Goal: Task Accomplishment & Management: Use online tool/utility

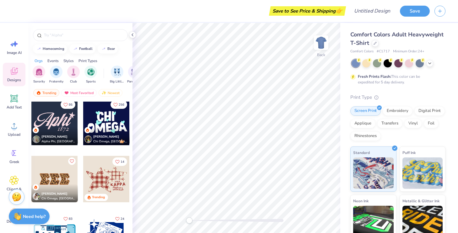
scroll to position [803, 0]
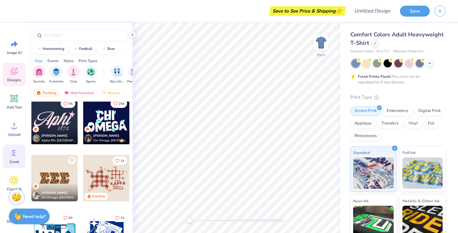
click at [14, 152] on icon at bounding box center [14, 153] width 4 height 6
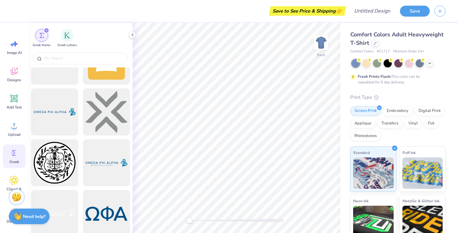
scroll to position [1034, 0]
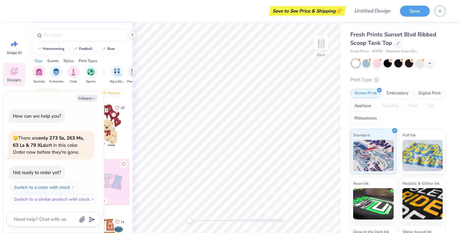
click at [105, 135] on div at bounding box center [106, 125] width 46 height 46
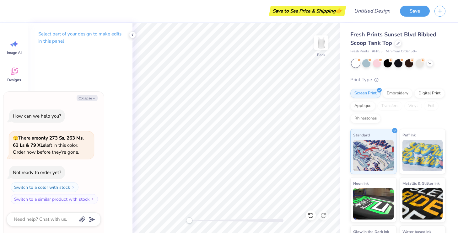
click at [75, 68] on div "Select part of your design to make edits in this panel" at bounding box center [80, 128] width 104 height 210
click at [92, 97] on icon "button" at bounding box center [94, 99] width 4 height 4
type textarea "x"
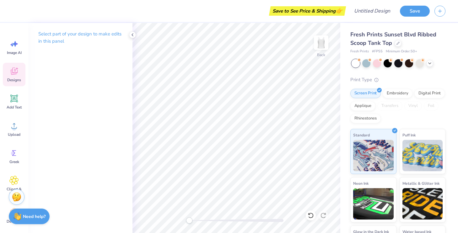
click at [13, 75] on icon at bounding box center [13, 70] width 9 height 9
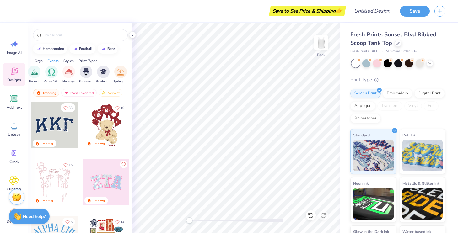
scroll to position [0, 223]
click at [48, 76] on div "filter for Greek Week" at bounding box center [49, 71] width 13 height 13
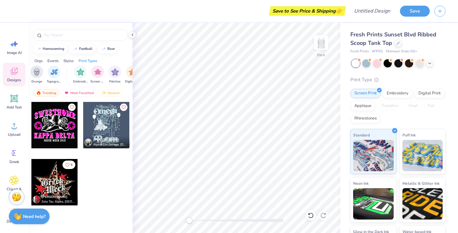
scroll to position [0, 470]
click at [17, 151] on icon at bounding box center [13, 152] width 9 height 9
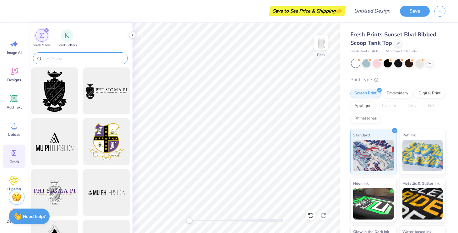
click at [99, 58] on input "text" at bounding box center [83, 58] width 80 height 6
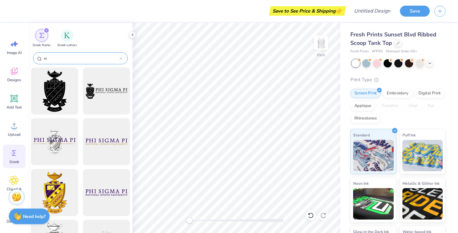
type input "s"
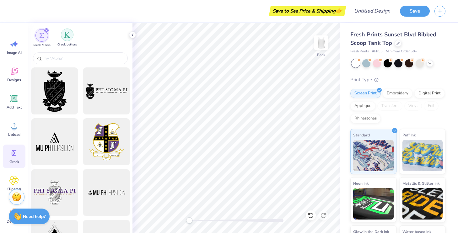
click at [66, 38] on div "filter for Greek Letters" at bounding box center [67, 35] width 13 height 13
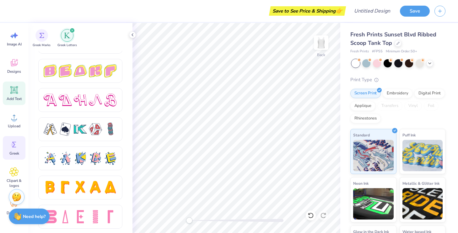
scroll to position [0, 0]
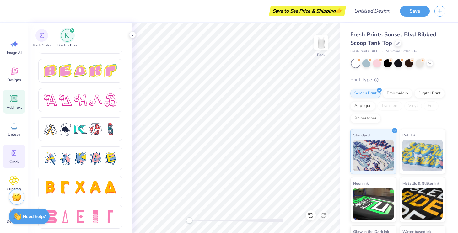
click at [18, 98] on icon at bounding box center [13, 98] width 9 height 9
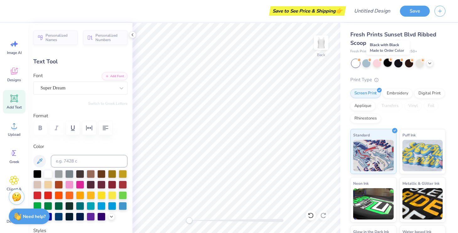
click at [386, 61] on div at bounding box center [387, 63] width 8 height 8
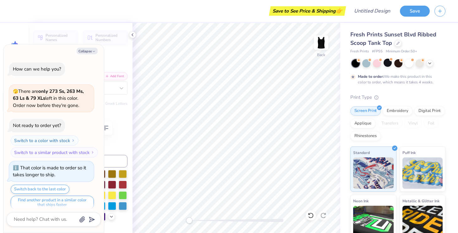
scroll to position [5, 0]
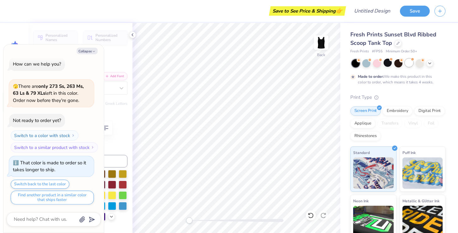
click at [408, 64] on div at bounding box center [409, 63] width 8 height 8
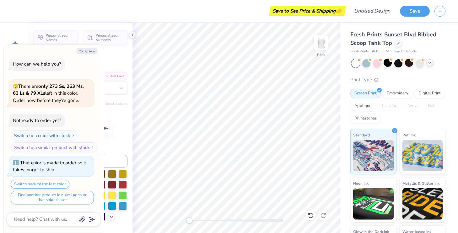
scroll to position [118, 0]
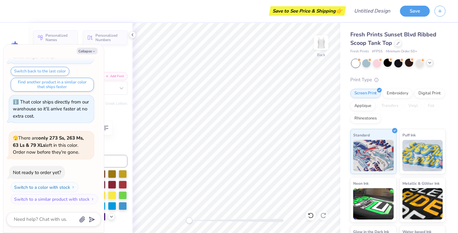
click at [430, 63] on icon at bounding box center [429, 62] width 5 height 5
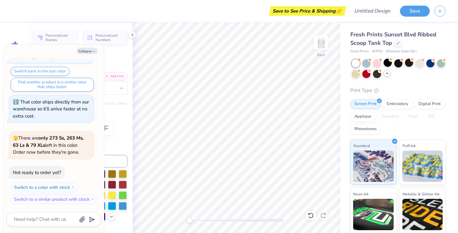
click at [408, 88] on div "Print Type" at bounding box center [397, 90] width 95 height 7
click at [85, 51] on button "Collapse" at bounding box center [87, 51] width 21 height 7
type textarea "x"
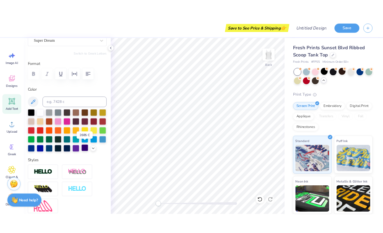
scroll to position [65, 0]
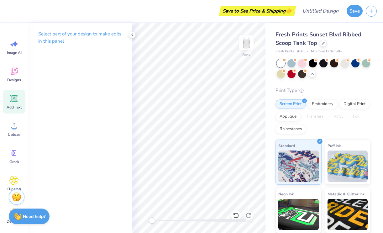
click at [17, 110] on div "Add Text" at bounding box center [14, 102] width 23 height 24
click at [12, 135] on span "Upload" at bounding box center [14, 134] width 13 height 5
click at [16, 150] on icon at bounding box center [13, 152] width 9 height 9
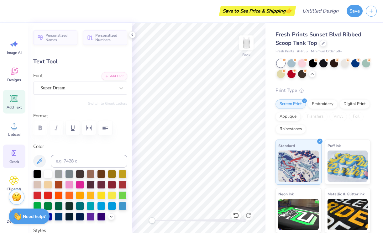
click at [13, 160] on span "Greek" at bounding box center [14, 161] width 10 height 5
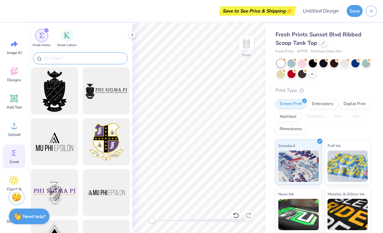
click at [70, 59] on input "text" at bounding box center [83, 58] width 80 height 6
click at [66, 37] on img "filter for Greek Letters" at bounding box center [67, 35] width 6 height 6
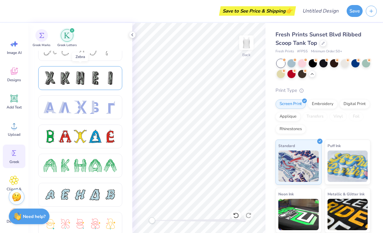
scroll to position [15, 0]
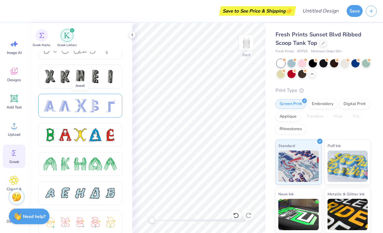
click at [87, 107] on div at bounding box center [80, 105] width 73 height 13
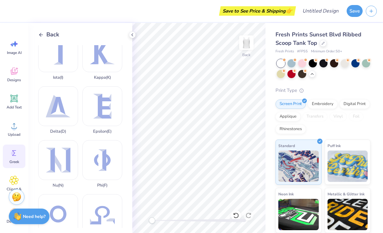
scroll to position [175, 0]
click at [39, 34] on icon at bounding box center [41, 35] width 6 height 6
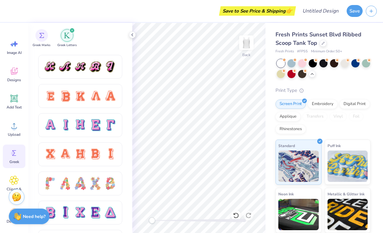
scroll to position [413, 0]
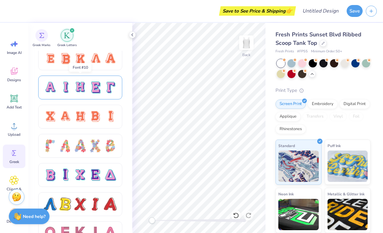
click at [87, 90] on div at bounding box center [80, 87] width 73 height 13
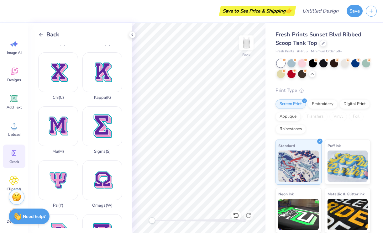
scroll to position [208, 0]
click at [101, 134] on div "Sigma ( S )" at bounding box center [102, 131] width 40 height 48
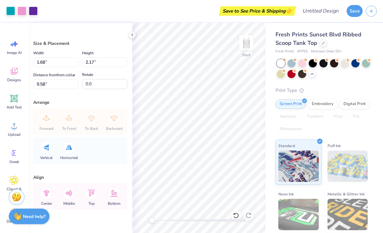
type input "1.68"
type input "2.17"
type input "9.58"
type input "1.18"
type input "1.54"
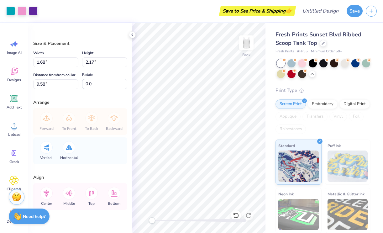
type input "10.21"
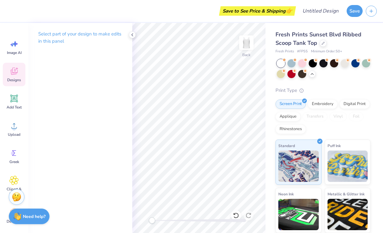
click at [16, 78] on span "Designs" at bounding box center [14, 79] width 14 height 5
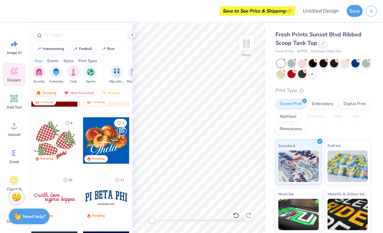
scroll to position [692, 0]
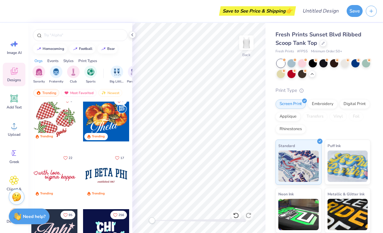
click at [102, 175] on div at bounding box center [106, 175] width 46 height 46
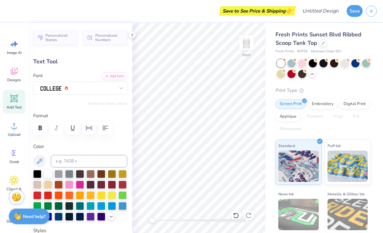
scroll to position [0, 3]
type textarea "SIGMA OMEGA UPSILON"
type input "2.91"
type input "0.33"
type input "3.76"
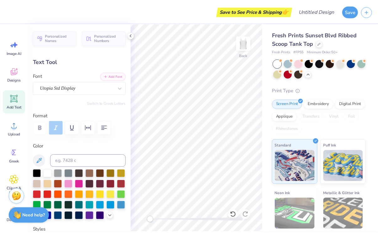
scroll to position [0, 2]
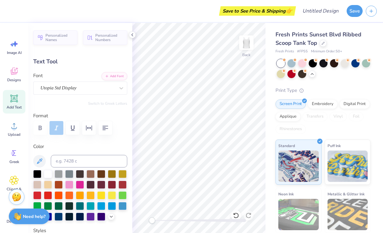
type textarea "established 2012"
type input "8.95"
type input "0.82"
type input "2.06"
type input "7.79"
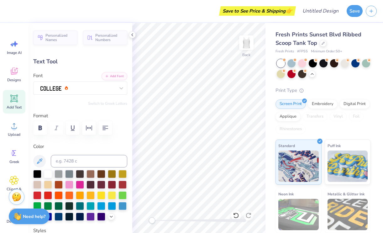
type input "0.71"
type input "2.19"
type input "2.88"
type input "0.33"
type input "3.30"
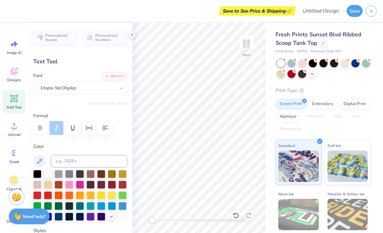
type input "7.79"
type input "0.71"
type input "2.14"
click at [40, 159] on icon at bounding box center [39, 160] width 5 height 5
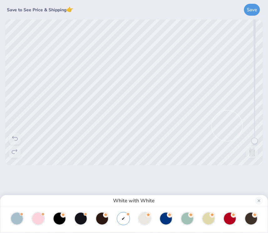
click at [142, 82] on div "White with White" at bounding box center [134, 116] width 268 height 233
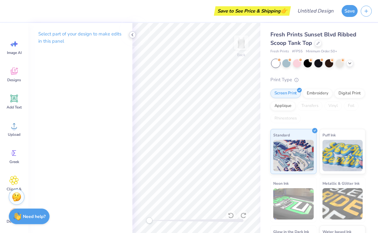
click at [133, 35] on icon at bounding box center [132, 34] width 5 height 5
click at [14, 101] on icon at bounding box center [14, 99] width 8 height 8
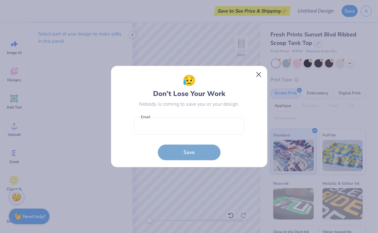
drag, startPoint x: 259, startPoint y: 74, endPoint x: 219, endPoint y: 113, distance: 55.9
click at [259, 74] on button "Close" at bounding box center [258, 75] width 12 height 12
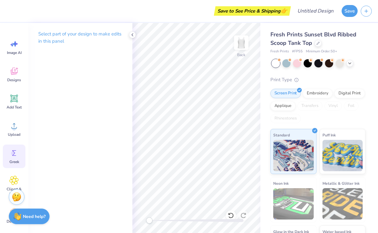
click at [14, 153] on circle at bounding box center [13, 153] width 4 height 4
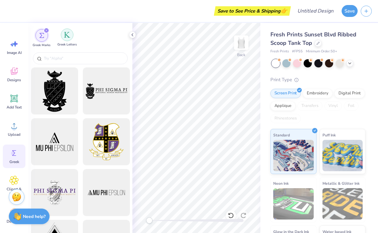
click at [68, 38] on div "filter for Greek Letters" at bounding box center [67, 35] width 13 height 13
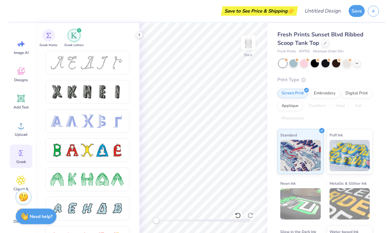
scroll to position [0, 0]
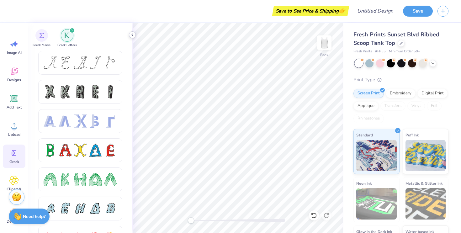
click at [133, 34] on icon at bounding box center [132, 34] width 5 height 5
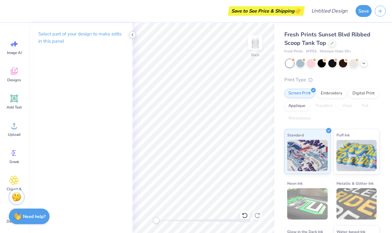
click at [131, 34] on icon at bounding box center [132, 34] width 5 height 5
click at [99, 34] on p "Select part of your design to make edits in this panel" at bounding box center [80, 37] width 84 height 14
click at [84, 78] on div "Select part of your design to make edits in this panel" at bounding box center [80, 128] width 104 height 210
click at [20, 13] on div at bounding box center [22, 10] width 9 height 9
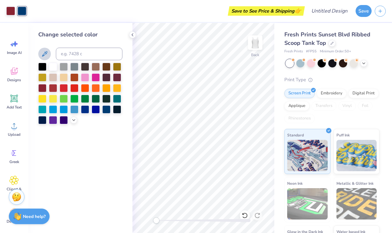
click at [45, 51] on icon at bounding box center [45, 54] width 8 height 8
click at [47, 55] on icon at bounding box center [45, 54] width 8 height 8
click at [72, 122] on icon at bounding box center [73, 119] width 5 height 5
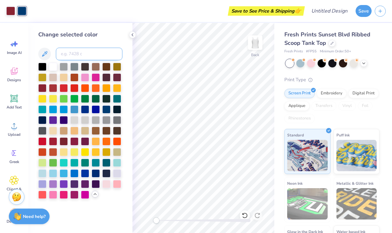
click at [66, 52] on input at bounding box center [89, 54] width 66 height 13
click at [61, 55] on input "006aa4" at bounding box center [89, 54] width 66 height 13
type input "#006aa4"
click at [81, 50] on input "#006aa4" at bounding box center [89, 54] width 66 height 13
drag, startPoint x: 81, startPoint y: 51, endPoint x: 44, endPoint y: 52, distance: 37.0
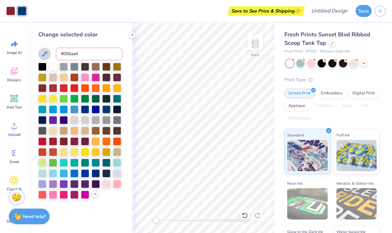
click at [44, 52] on div "#006aa4" at bounding box center [80, 54] width 84 height 13
click at [48, 53] on button at bounding box center [44, 54] width 13 height 13
click at [46, 54] on icon at bounding box center [45, 54] width 8 height 8
click at [46, 53] on icon at bounding box center [45, 54] width 8 height 8
click at [61, 54] on input at bounding box center [89, 54] width 66 height 13
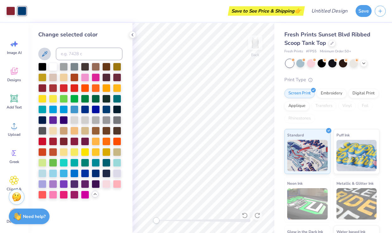
click at [40, 53] on button at bounding box center [44, 54] width 13 height 13
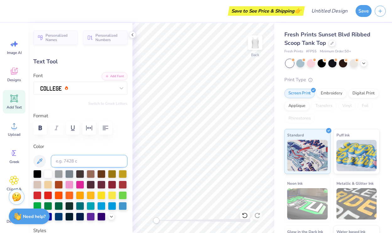
click at [82, 163] on input at bounding box center [89, 161] width 77 height 13
type input "#"
click at [18, 134] on span "Upload" at bounding box center [14, 134] width 13 height 5
click at [18, 135] on span "Upload" at bounding box center [14, 134] width 13 height 5
click at [10, 130] on div "Upload" at bounding box center [14, 129] width 23 height 24
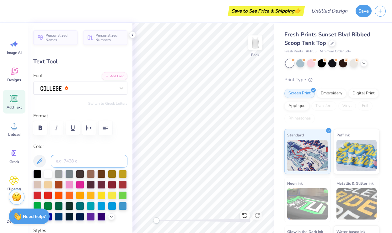
click at [98, 159] on input at bounding box center [89, 161] width 77 height 13
paste input "#006aa4"
click at [58, 160] on input "#006aa4" at bounding box center [89, 161] width 77 height 13
click at [82, 162] on input "006aa4" at bounding box center [89, 161] width 77 height 13
type input "0"
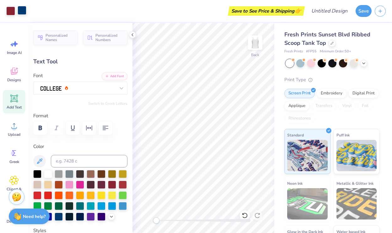
click at [24, 11] on div at bounding box center [22, 10] width 9 height 9
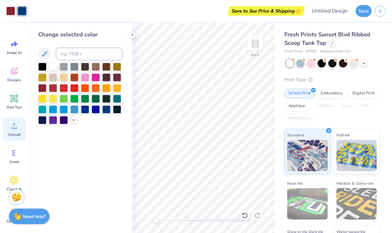
click at [10, 136] on span "Upload" at bounding box center [14, 134] width 13 height 5
click at [43, 51] on icon at bounding box center [45, 54] width 8 height 8
click at [47, 49] on button at bounding box center [44, 54] width 13 height 13
click at [65, 24] on div "Change selected color" at bounding box center [80, 128] width 104 height 210
click at [8, 131] on div "Upload" at bounding box center [14, 129] width 23 height 24
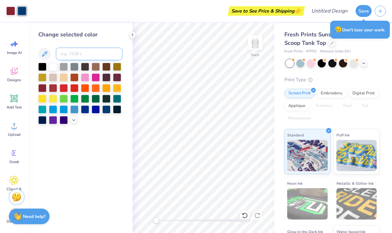
click at [88, 52] on input at bounding box center [89, 54] width 66 height 13
click at [87, 109] on div at bounding box center [85, 109] width 8 height 8
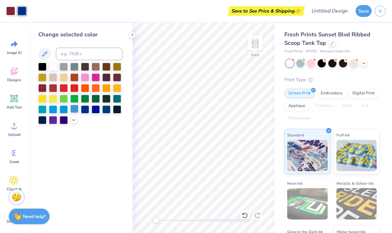
click at [73, 110] on div at bounding box center [74, 109] width 8 height 8
click at [94, 110] on div at bounding box center [96, 109] width 8 height 8
click at [85, 110] on div at bounding box center [85, 109] width 8 height 8
click at [86, 109] on div at bounding box center [85, 109] width 8 height 8
click at [12, 11] on div at bounding box center [10, 10] width 9 height 9
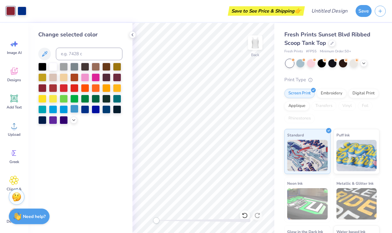
click at [74, 109] on div at bounding box center [74, 109] width 8 height 8
click at [85, 109] on div at bounding box center [85, 109] width 8 height 8
click at [75, 120] on icon at bounding box center [73, 119] width 5 height 5
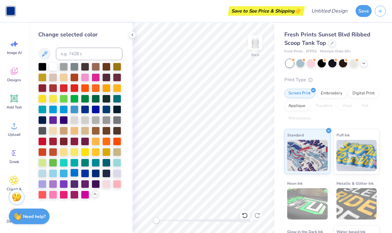
click at [76, 175] on div at bounding box center [74, 173] width 8 height 8
click at [98, 173] on div at bounding box center [96, 173] width 8 height 8
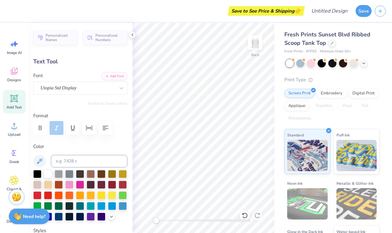
type input "7.79"
type input "0.71"
type input "2.17"
type input "2.88"
type input "0.33"
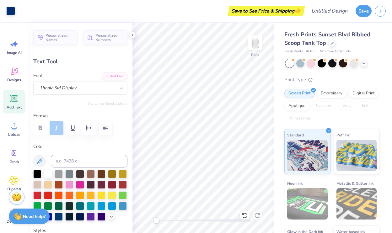
type input "3.23"
click at [336, 12] on input "Design Title" at bounding box center [336, 11] width 31 height 13
type input "Scoop Tank"
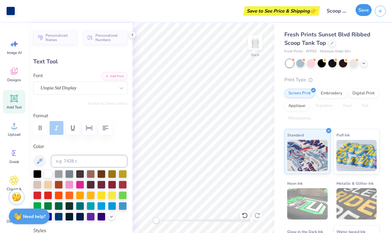
click at [361, 15] on button "Save" at bounding box center [363, 10] width 16 height 12
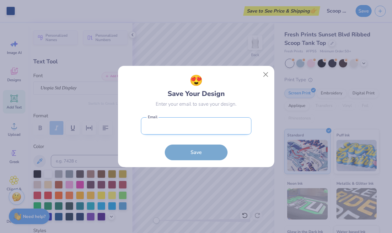
click at [202, 130] on input "email" at bounding box center [196, 125] width 110 height 17
type input "juliette.desharnais@gmail.com"
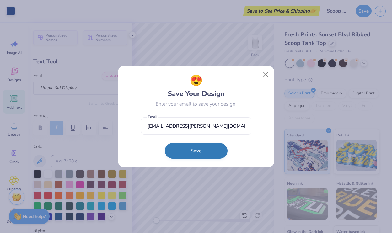
click at [207, 148] on button "Save" at bounding box center [196, 151] width 63 height 16
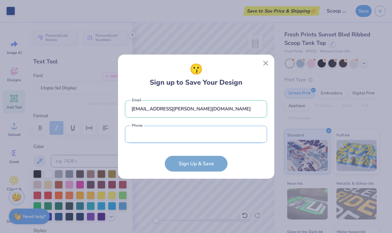
click at [207, 135] on input "tel" at bounding box center [196, 134] width 142 height 17
type input "(803) 804-5576"
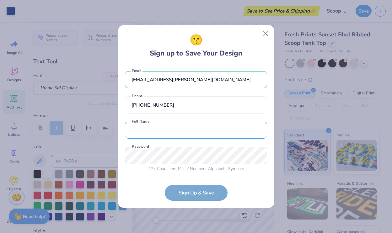
click at [200, 131] on input "text" at bounding box center [196, 130] width 142 height 17
type input "Juliette Desharnais"
type input "(803) 804-5776"
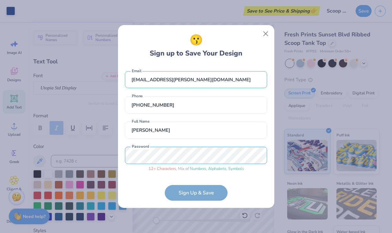
scroll to position [18, 0]
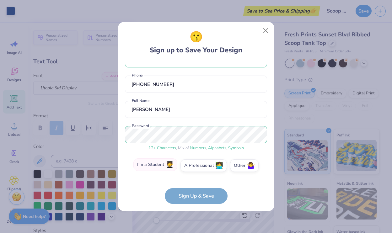
click at [167, 169] on label "I'm a Student 🧑‍🎓" at bounding box center [155, 164] width 44 height 13
click at [194, 183] on input "I'm a Student 🧑‍🎓" at bounding box center [196, 185] width 4 height 4
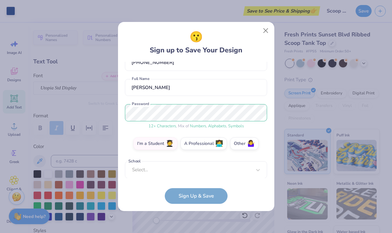
click at [192, 197] on form "juliette.desharnais@gmail.com Email (803) 804-5776 Phone Juliette Desharnais Fu…" at bounding box center [196, 133] width 142 height 142
click at [188, 170] on div "Select..." at bounding box center [196, 169] width 142 height 17
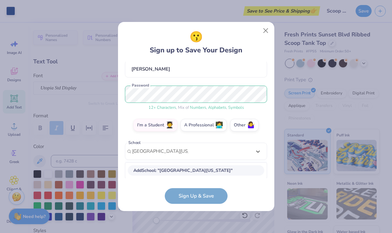
scroll to position [137, 0]
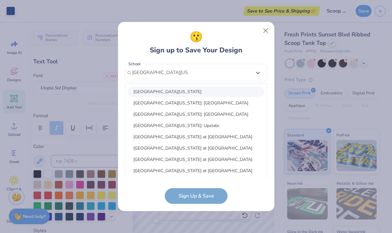
click at [197, 89] on div "University Of South Carolina" at bounding box center [196, 92] width 136 height 10
type input "university of south carolina"
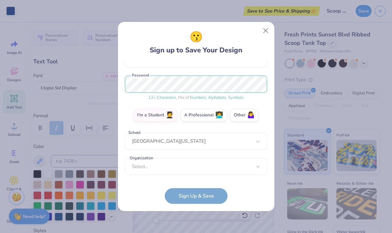
scroll to position [68, 0]
click at [197, 191] on form "juliette.desharnais@gmail.com Email (803) 804-5776 Phone Juliette Desharnais Fu…" at bounding box center [196, 133] width 142 height 142
click at [162, 118] on label "I'm a Student 🧑‍🎓" at bounding box center [155, 114] width 44 height 13
click at [194, 183] on input "I'm a Student 🧑‍🎓" at bounding box center [196, 185] width 4 height 4
click at [177, 171] on div "option focused, 9 of 15. 15 results available. Use Up and Down to choose option…" at bounding box center [196, 215] width 142 height 114
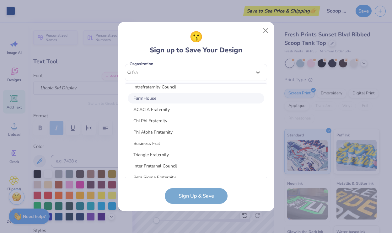
scroll to position [93, 0]
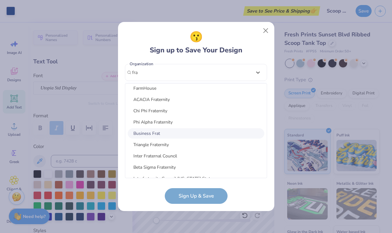
click at [175, 132] on div "Business Frat" at bounding box center [196, 133] width 136 height 10
type input "fra"
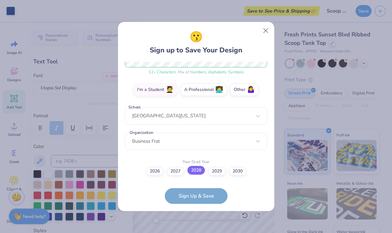
click at [198, 171] on label "2028" at bounding box center [196, 170] width 18 height 9
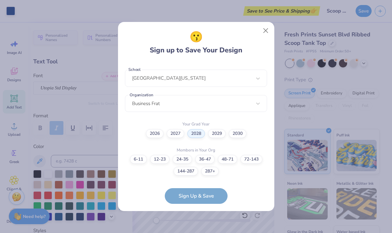
click at [202, 194] on form "juliette.desharnais@gmail.com Email (803) 804-5776 Phone Juliette Desharnais Fu…" at bounding box center [196, 133] width 142 height 142
click at [249, 158] on label "72-143" at bounding box center [251, 158] width 22 height 9
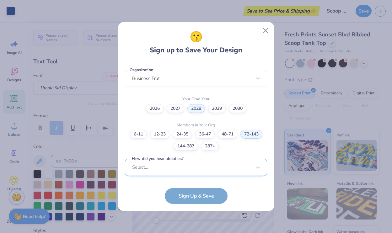
scroll to position [250, 0]
click at [204, 168] on div "Select..." at bounding box center [196, 166] width 142 height 17
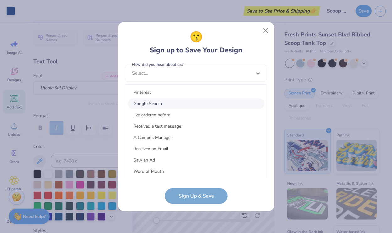
click at [192, 105] on div "Google Search" at bounding box center [196, 103] width 136 height 10
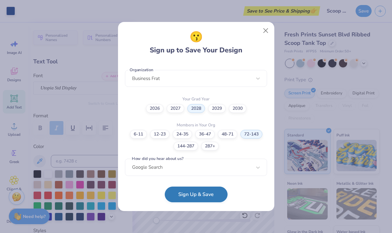
click at [214, 200] on button "Sign Up & Save" at bounding box center [196, 195] width 63 height 16
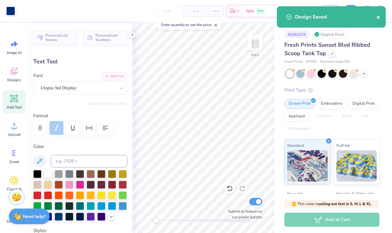
click at [379, 16] on icon "close" at bounding box center [378, 17] width 4 height 5
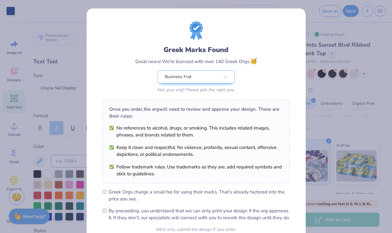
click at [317, 36] on div "Greek Marks Found Great news! We're licensed with over 140 Greek Orgs. 🥳 Busine…" at bounding box center [196, 116] width 392 height 233
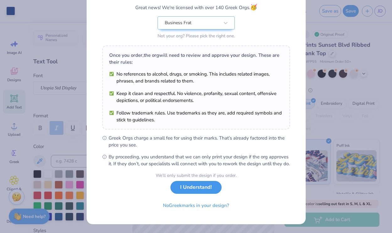
click at [204, 192] on button "I Understand!" at bounding box center [195, 187] width 51 height 13
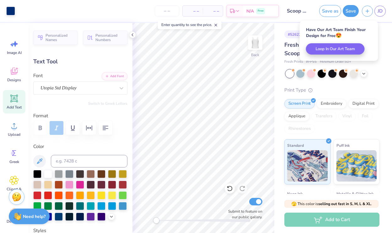
scroll to position [0, 0]
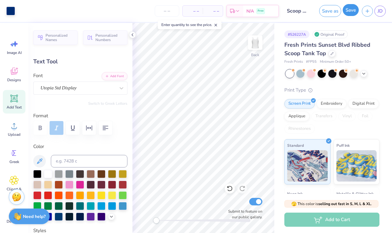
click at [349, 12] on button "Save" at bounding box center [350, 10] width 16 height 12
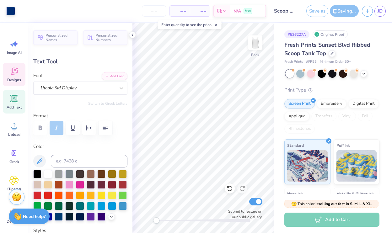
click at [19, 71] on div "Designs" at bounding box center [14, 75] width 23 height 24
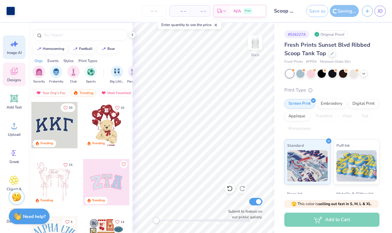
click at [12, 47] on icon at bounding box center [13, 43] width 9 height 9
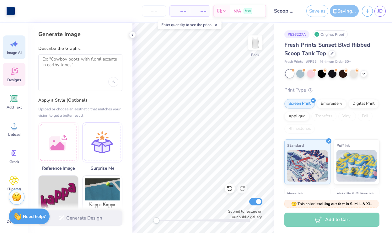
click at [18, 79] on span "Designs" at bounding box center [14, 79] width 14 height 5
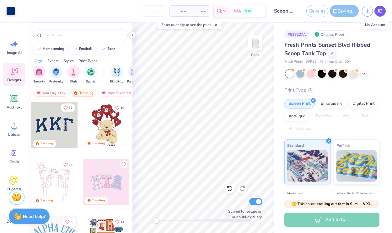
click at [380, 9] on span "JD" at bounding box center [379, 11] width 5 height 7
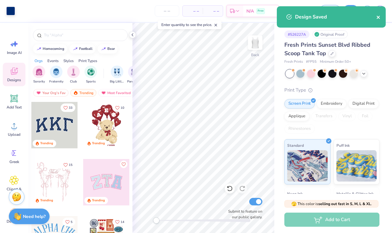
click at [377, 18] on icon "close" at bounding box center [378, 17] width 4 height 5
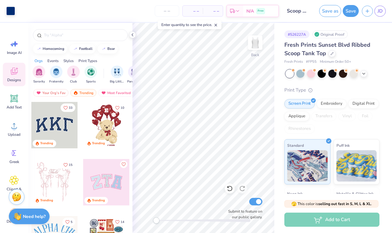
click at [369, 8] on div "Design Saved" at bounding box center [330, 6] width 111 height 3
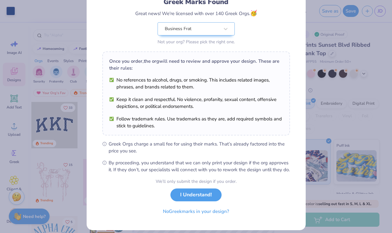
scroll to position [61, 0]
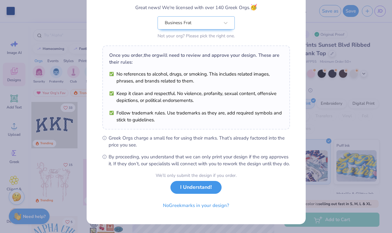
click at [206, 187] on button "I Understand!" at bounding box center [195, 187] width 51 height 13
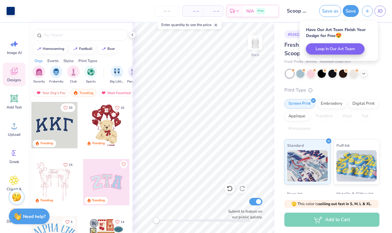
scroll to position [0, 0]
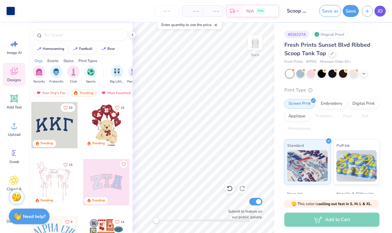
click at [380, 12] on span "JD" at bounding box center [379, 11] width 5 height 7
click at [255, 48] on img at bounding box center [254, 42] width 25 height 25
click at [255, 48] on img at bounding box center [255, 42] width 13 height 13
click at [380, 13] on span "JD" at bounding box center [379, 11] width 5 height 7
click at [364, 12] on button "button" at bounding box center [367, 10] width 11 height 11
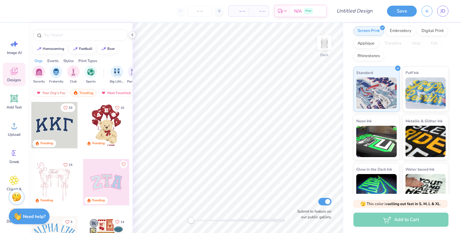
scroll to position [77, 0]
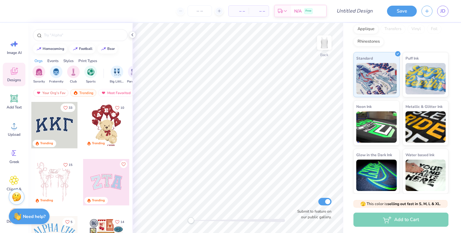
click at [12, 70] on icon at bounding box center [13, 70] width 9 height 9
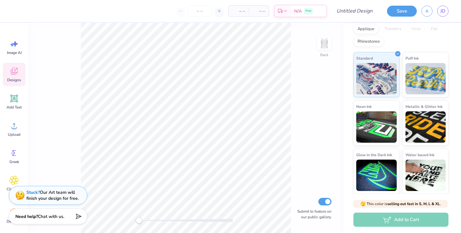
click at [14, 73] on icon at bounding box center [14, 71] width 7 height 7
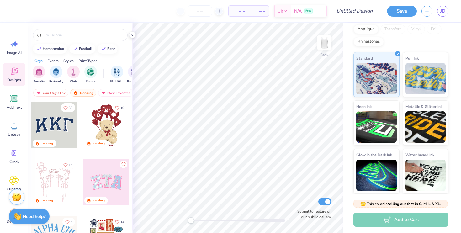
click at [69, 61] on div "Styles" at bounding box center [68, 61] width 10 height 6
click at [38, 61] on div "Orgs" at bounding box center [39, 61] width 8 height 6
click at [54, 73] on img "filter for Fraternity" at bounding box center [56, 71] width 7 height 7
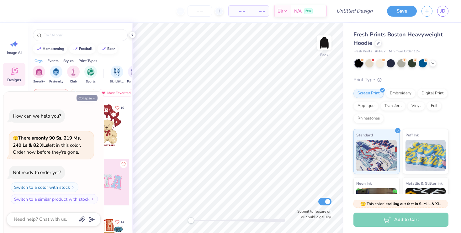
click at [92, 97] on icon "button" at bounding box center [94, 99] width 4 height 4
type textarea "x"
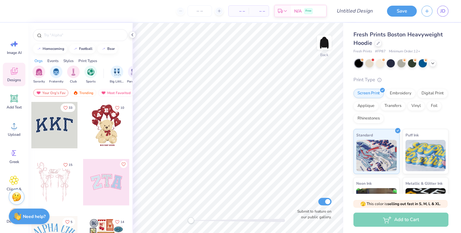
click at [71, 61] on div "Styles" at bounding box center [68, 61] width 10 height 6
click at [42, 77] on div "filter for Classic" at bounding box center [39, 71] width 13 height 13
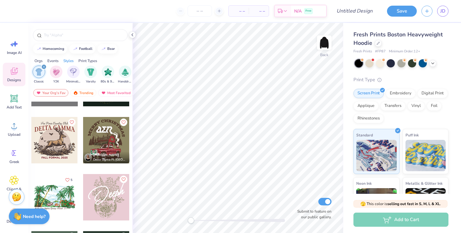
scroll to position [2158, 0]
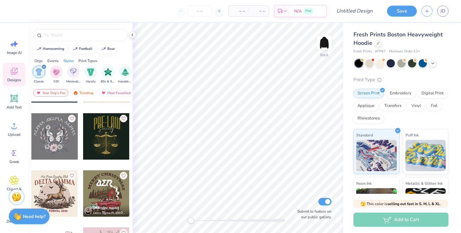
click at [44, 67] on icon "filter for Classic" at bounding box center [44, 67] width 2 height 2
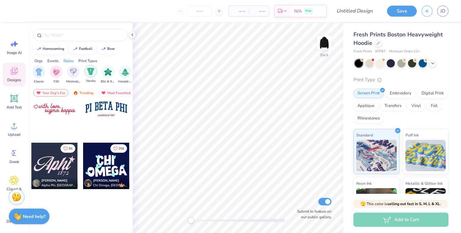
click at [91, 74] on img "filter for Varsity" at bounding box center [90, 71] width 7 height 7
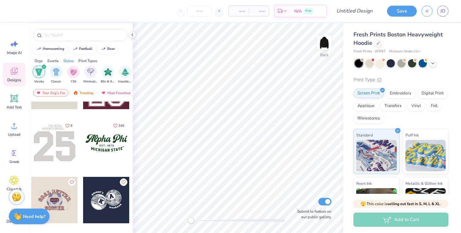
scroll to position [495, 0]
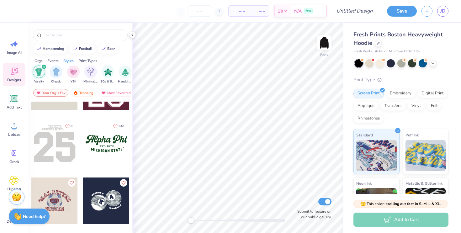
click at [110, 141] on div at bounding box center [106, 143] width 46 height 46
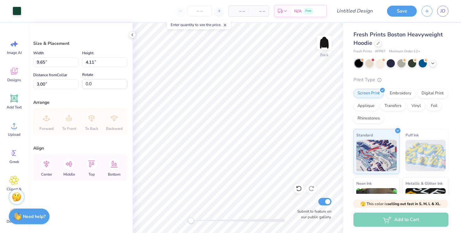
type input "5.86"
type input "2.50"
type input "2.86"
type input "4.30"
type input "1.83"
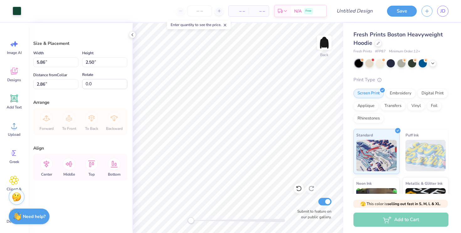
type input "3.44"
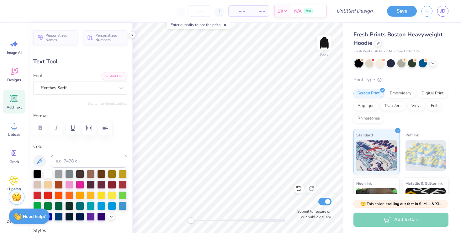
type input "4.29"
type input "1.10"
type input "3.43"
type input "1.46"
type input "0.18"
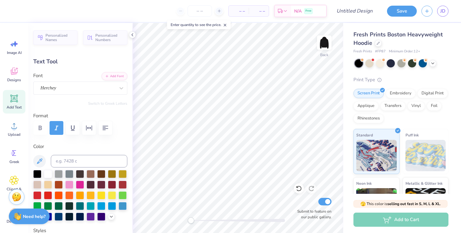
type input "4.54"
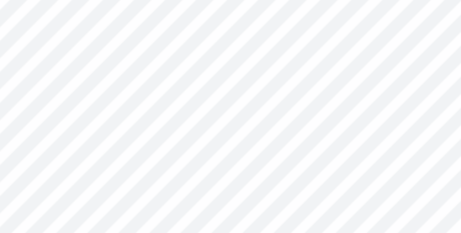
type input "4.29"
type input "1.10"
type input "3.43"
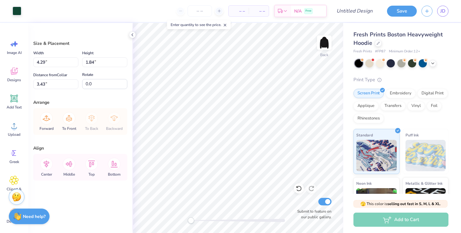
type input "4.19"
type input "1.80"
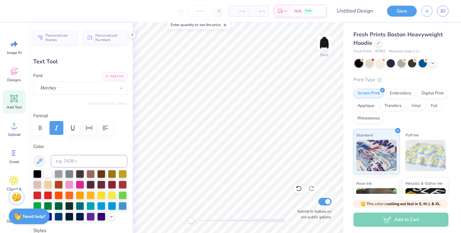
click at [48, 171] on div at bounding box center [48, 173] width 8 height 8
type input "3.21"
type input "0.48"
type input "4.75"
click at [48, 173] on div at bounding box center [48, 173] width 8 height 8
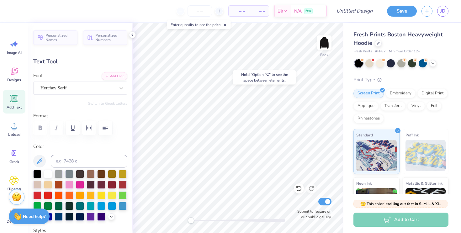
type input "4.28"
type input "1.08"
type input "3.34"
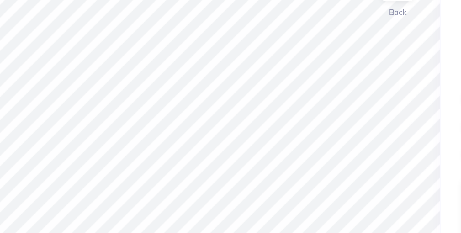
type input "3.20"
type input "0.48"
type input "4.76"
type input "4.28"
type input "1.08"
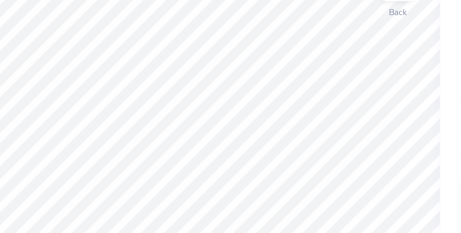
type input "3.34"
type input "3.20"
type input "0.48"
type input "4.76"
type input "1.43"
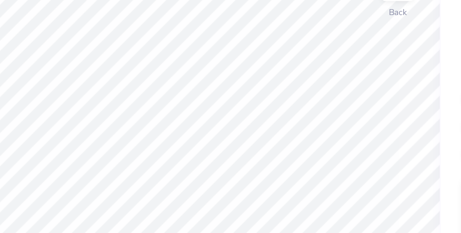
type input "0.17"
type input "4.51"
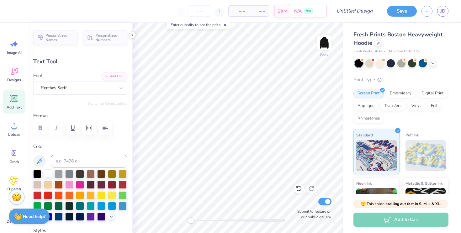
click at [48, 173] on div at bounding box center [48, 173] width 8 height 8
click at [427, 62] on div at bounding box center [423, 63] width 8 height 8
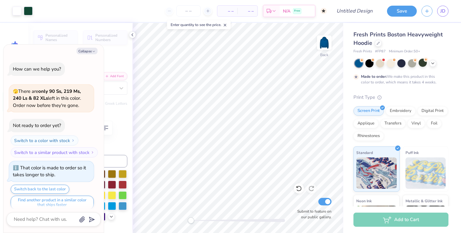
scroll to position [5, 0]
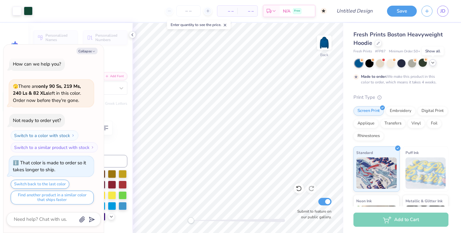
click at [433, 65] on div at bounding box center [432, 62] width 7 height 7
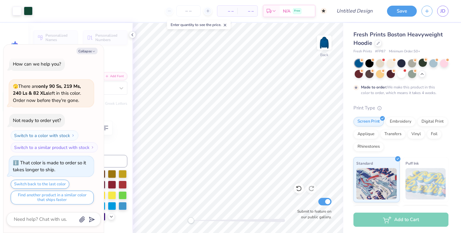
type textarea "x"
type input "4.28"
type input "1.08"
type input "3.34"
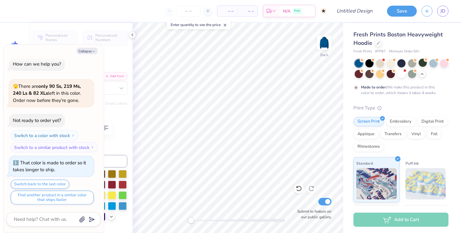
type textarea "x"
type textarea "S Phi"
type textarea "x"
type textarea "SI Phi"
type textarea "x"
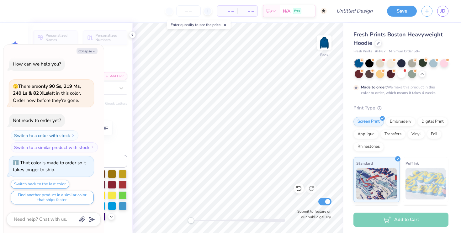
type textarea "S Phi"
type textarea "x"
type textarea "Sig Phi"
type textarea "x"
type textarea "Sigs Phi"
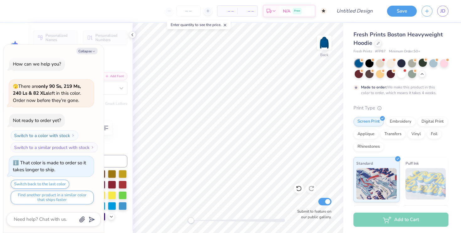
type textarea "x"
type textarea "Sig Phi"
type textarea "x"
type textarea "Sigm Phi"
type textarea "x"
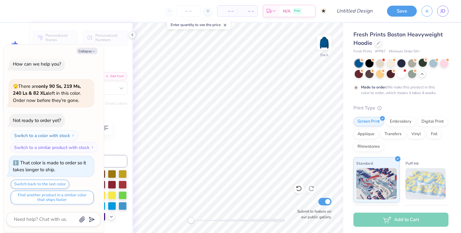
type textarea "Sigma Phi"
type textarea "x"
type textarea "Sigma Phi"
type textarea "x"
type textarea "Sigma O Phi"
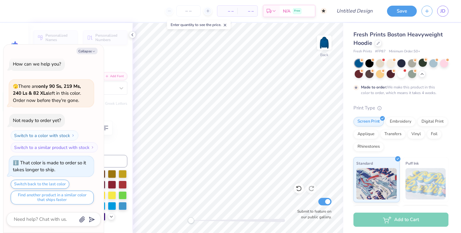
type textarea "x"
type textarea "Sigma Om Phi"
type textarea "x"
type textarea "Sigma Ome Phi"
type textarea "x"
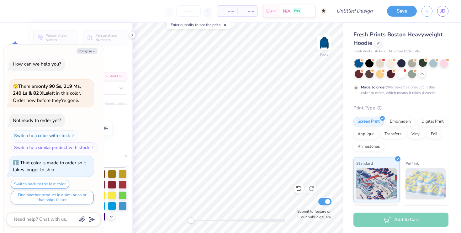
type textarea "Sigma Omeg Phi"
type textarea "x"
type textarea "Sigma Omega Phi"
type textarea "x"
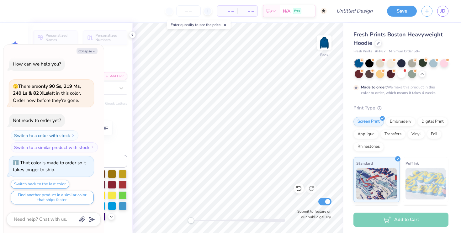
type textarea "Sigma Omega U"
type textarea "x"
type textarea "Sigma Omega Up"
type textarea "x"
type textarea "Sigma Omega Ups"
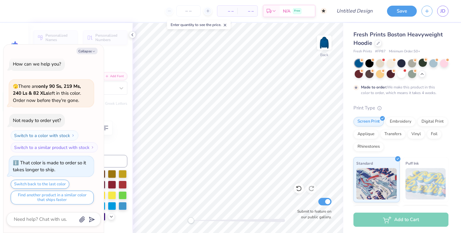
type textarea "x"
type textarea "Sigma Omega Upsi"
type textarea "x"
type textarea "Sigma Omega Upsil"
type textarea "x"
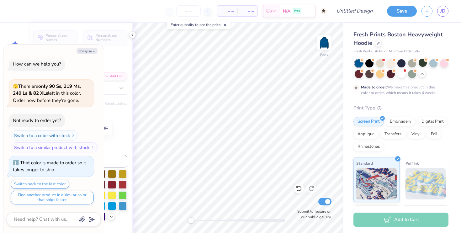
type textarea "Sigma Omega Upsilo"
type textarea "x"
type textarea "Sigma Omega Upsilon"
click at [92, 51] on icon "button" at bounding box center [94, 52] width 4 height 4
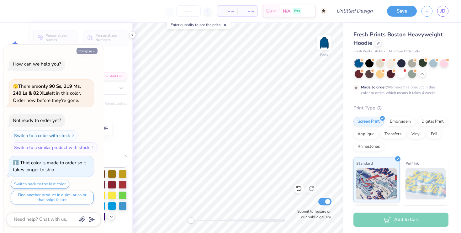
type textarea "x"
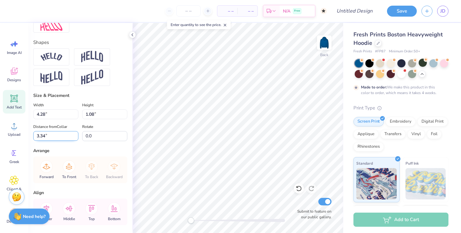
scroll to position [285, 0]
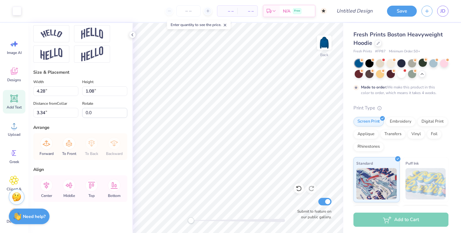
type input "8.60"
type input "1.09"
type input "3.62"
type input "5.73"
type input "0.72"
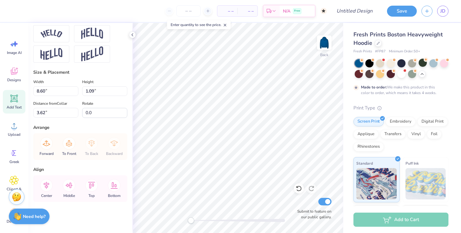
type input "3.44"
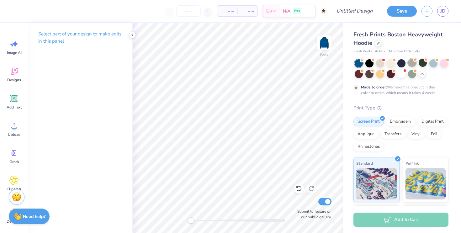
click at [412, 64] on div at bounding box center [412, 63] width 8 height 8
click at [424, 64] on div at bounding box center [423, 63] width 8 height 8
click at [360, 64] on div at bounding box center [359, 63] width 8 height 8
click at [421, 73] on icon at bounding box center [422, 73] width 5 height 5
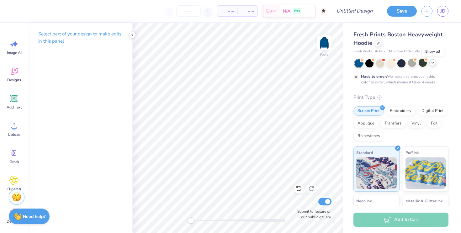
click at [423, 79] on div "Made to order: We make this product in this color to order, which means it take…" at bounding box center [399, 79] width 77 height 11
click at [358, 61] on div at bounding box center [359, 63] width 8 height 8
click at [369, 61] on div at bounding box center [369, 63] width 8 height 8
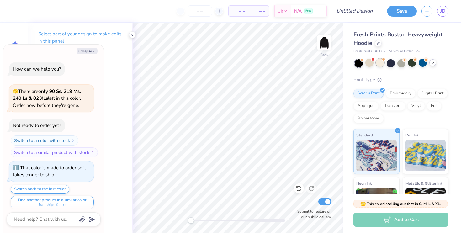
click at [379, 63] on div at bounding box center [380, 63] width 8 height 8
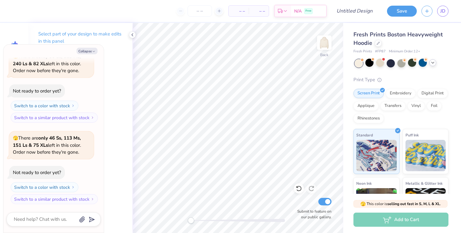
click at [358, 64] on div at bounding box center [359, 63] width 8 height 8
click at [425, 65] on div at bounding box center [423, 63] width 8 height 8
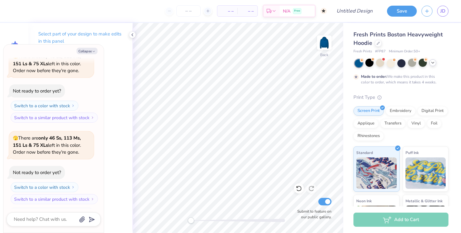
scroll to position [333, 0]
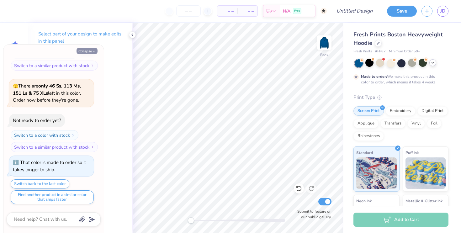
click at [92, 50] on icon "button" at bounding box center [94, 52] width 4 height 4
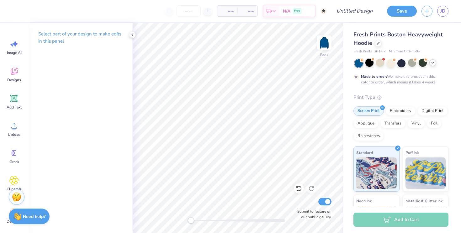
click at [370, 64] on div at bounding box center [369, 63] width 8 height 8
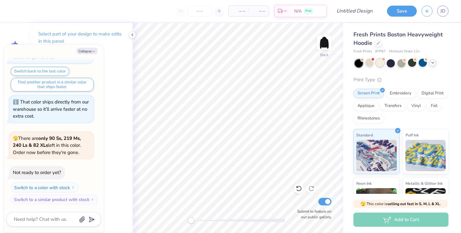
click at [384, 62] on div at bounding box center [380, 63] width 8 height 8
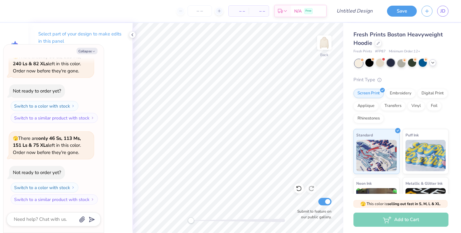
click at [393, 64] on div at bounding box center [391, 63] width 8 height 8
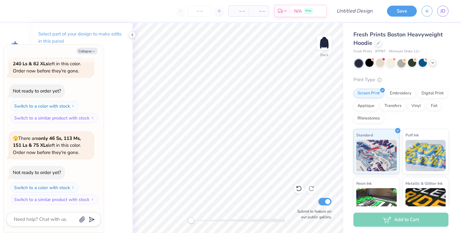
click at [434, 64] on icon at bounding box center [432, 62] width 5 height 5
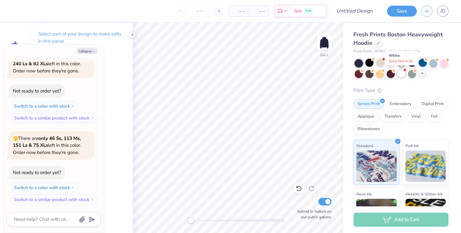
click at [401, 74] on div at bounding box center [401, 73] width 8 height 8
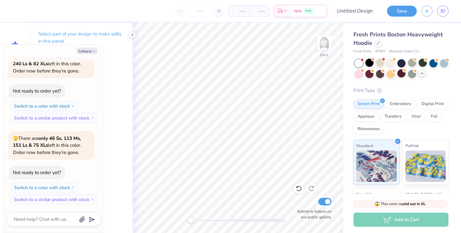
scroll to position [623, 0]
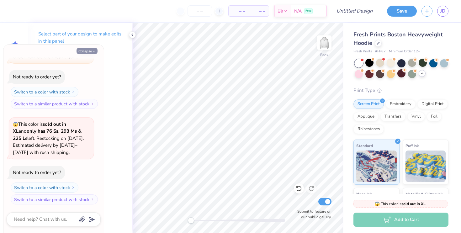
click at [82, 53] on button "Collapse" at bounding box center [87, 51] width 21 height 7
type textarea "x"
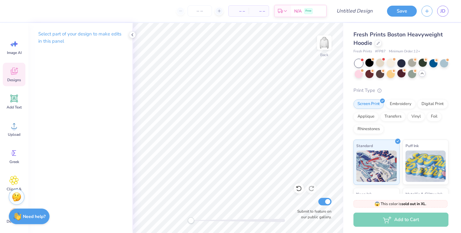
click at [13, 69] on icon at bounding box center [13, 70] width 9 height 9
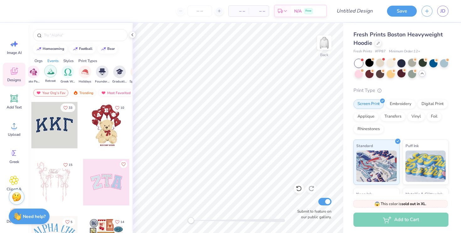
scroll to position [0, 223]
click at [47, 71] on img "filter for Greek Week" at bounding box center [48, 71] width 7 height 7
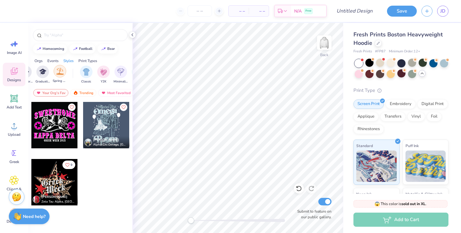
scroll to position [0, 284]
click at [84, 76] on div "filter for Classic" at bounding box center [84, 71] width 13 height 13
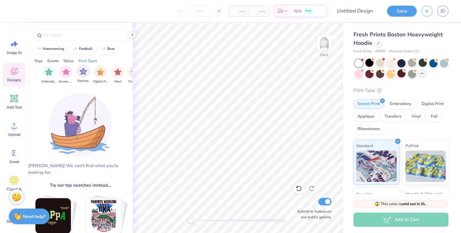
scroll to position [0, 531]
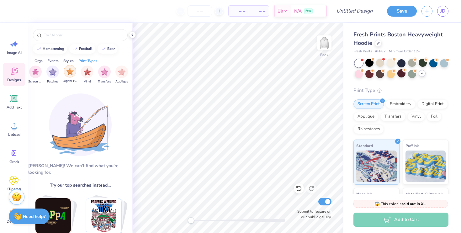
click at [67, 73] on img "filter for Digital Print" at bounding box center [69, 71] width 7 height 7
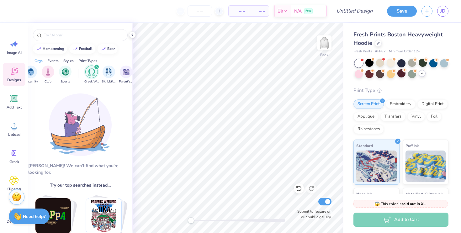
scroll to position [0, 0]
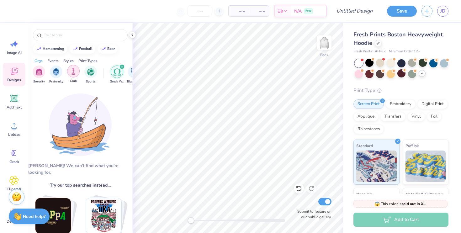
click at [78, 71] on div "filter for Club" at bounding box center [73, 71] width 13 height 13
click at [122, 67] on icon "filter for Greek Week" at bounding box center [122, 67] width 2 height 2
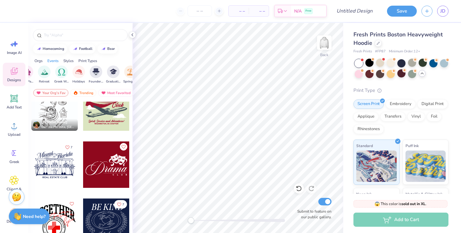
scroll to position [1900, 0]
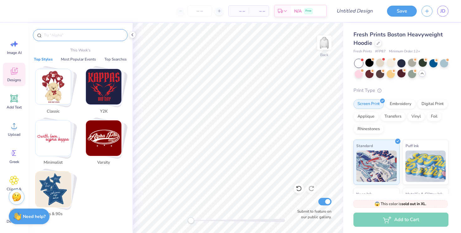
click at [59, 33] on input "text" at bounding box center [83, 35] width 80 height 6
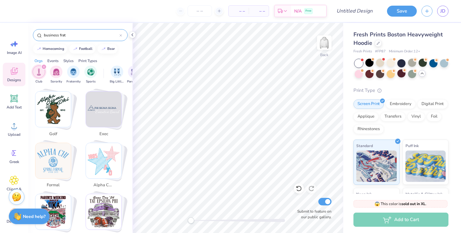
scroll to position [931, 0]
click at [107, 106] on img "Stack Card Button exec" at bounding box center [103, 109] width 35 height 35
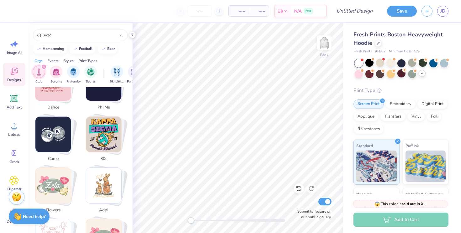
scroll to position [493, 0]
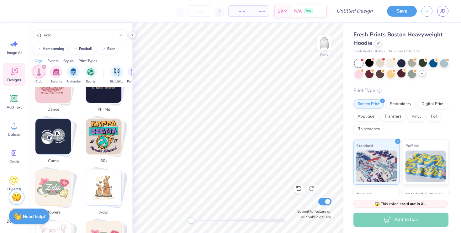
click at [45, 67] on div "filter for Club" at bounding box center [44, 67] width 6 height 6
click at [55, 72] on img "filter for Fraternity" at bounding box center [56, 71] width 7 height 7
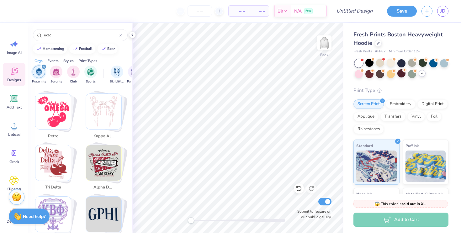
scroll to position [1254, 0]
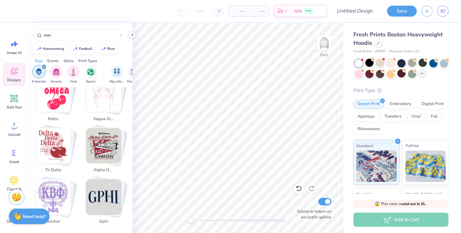
click at [57, 135] on img "Stack Card Button tri delta" at bounding box center [52, 145] width 35 height 35
type input "tri delta"
click at [57, 135] on img "Stack Card Button tri delta" at bounding box center [52, 145] width 35 height 35
click at [66, 131] on img "Stack Card Button tri delta" at bounding box center [52, 145] width 35 height 35
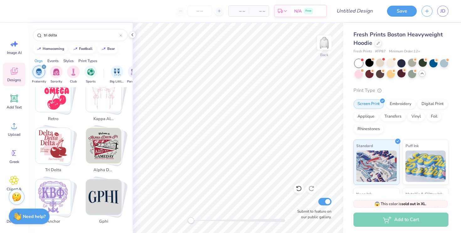
click at [66, 131] on img "Stack Card Button tri delta" at bounding box center [52, 145] width 35 height 35
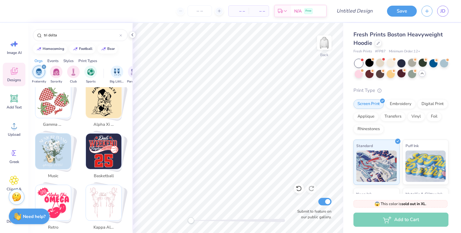
scroll to position [1128, 0]
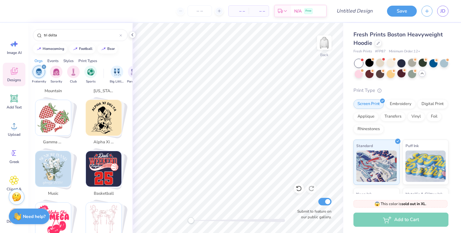
click at [44, 66] on icon "filter for Fraternity" at bounding box center [44, 67] width 2 height 2
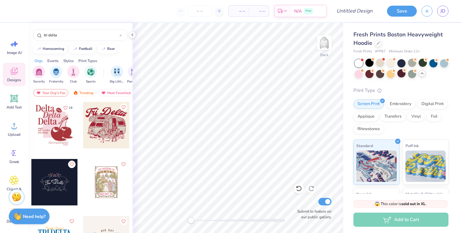
click at [73, 61] on div "Styles" at bounding box center [68, 61] width 10 height 6
click at [43, 66] on div "filter for Classic" at bounding box center [44, 67] width 6 height 6
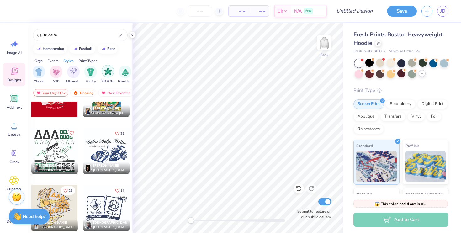
scroll to position [5173, 0]
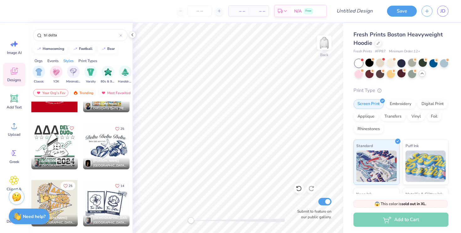
click at [85, 60] on div "Print Types" at bounding box center [87, 61] width 19 height 6
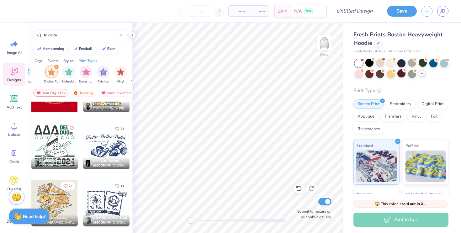
scroll to position [0, 510]
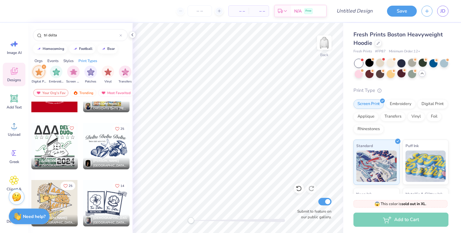
click at [44, 66] on icon "filter for Digital Print" at bounding box center [44, 67] width 3 height 3
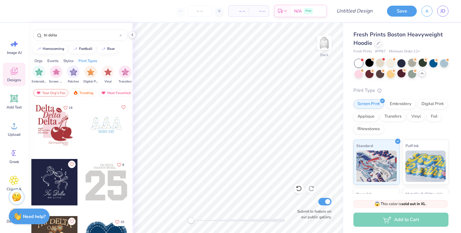
click at [41, 61] on div "Orgs" at bounding box center [39, 61] width 8 height 6
click at [52, 61] on div "Events" at bounding box center [52, 61] width 11 height 6
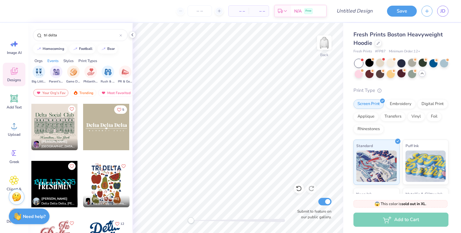
scroll to position [2951, 0]
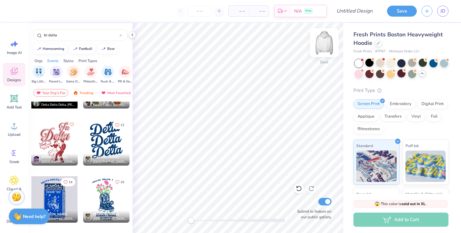
click at [327, 43] on img at bounding box center [324, 42] width 25 height 25
click at [110, 138] on div at bounding box center [106, 142] width 46 height 46
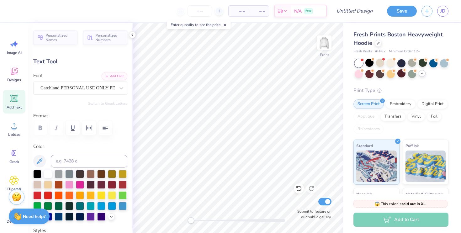
scroll to position [0, 0]
type textarea "Sigma"
type input "11.73"
type textarea "o"
type textarea "Omega"
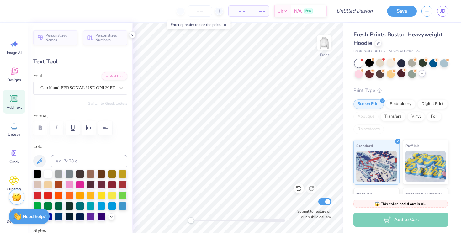
scroll to position [0, 0]
type input "15.29"
type textarea "Upsilon"
type input "9.97"
type input "5.50"
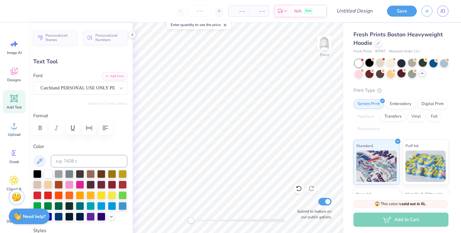
type input "7.81"
type input "0.0"
type input "10.87"
type input "5.03"
type input "11.34"
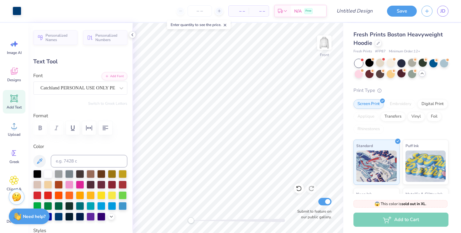
type input "-9.5"
type input "9.97"
type input "5.50"
type input "7.81"
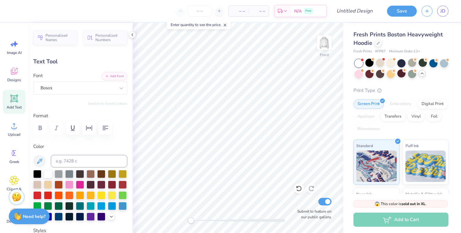
type textarea "e"
type textarea "Est 2012"
type input "12.38"
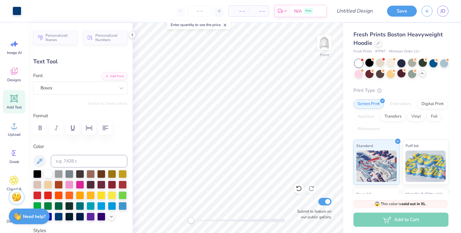
type input "6.90"
type input "13.43"
type input "0.0"
type input "2.41"
type input "0.48"
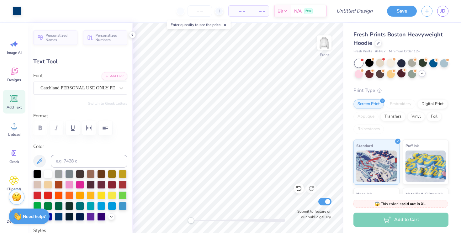
type input "19.85"
type input "9.97"
type input "5.50"
type input "7.21"
type input "0.0"
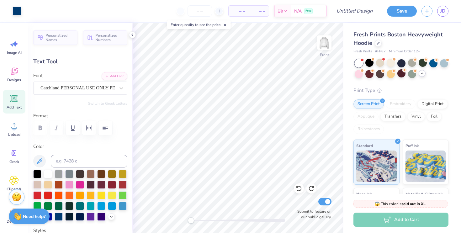
type input "10.87"
type input "5.03"
type input "10.74"
type input "-9.5"
type input "9.97"
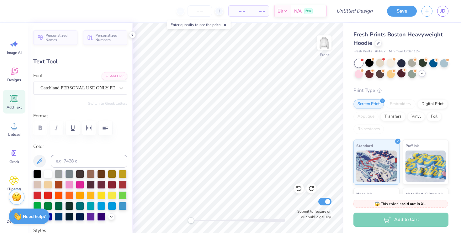
type input "5.50"
type input "7.21"
type input "10.87"
type input "5.03"
type input "10.74"
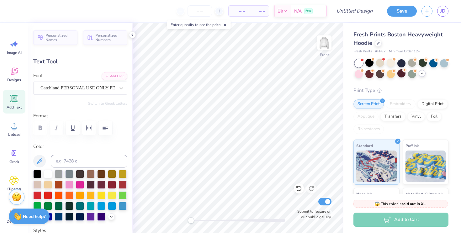
type input "12.38"
type input "6.90"
type input "13.43"
type input "9.97"
type input "5.50"
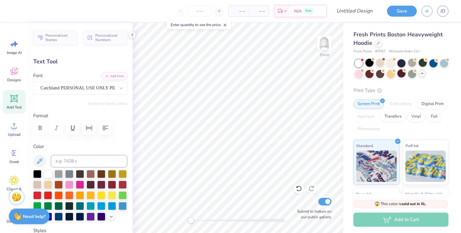
type input "7.31"
type input "10.87"
type input "5.03"
type input "11.95"
type input "12.38"
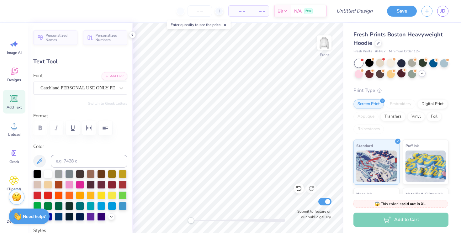
type input "6.90"
type input "14.93"
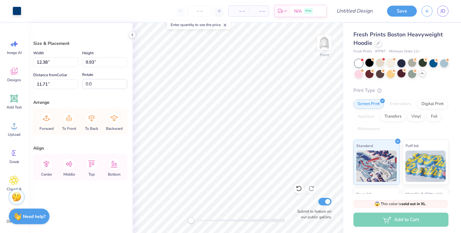
type input "14.74"
type input "7.09"
type input "14.52"
type input "7.31"
type input "13.02"
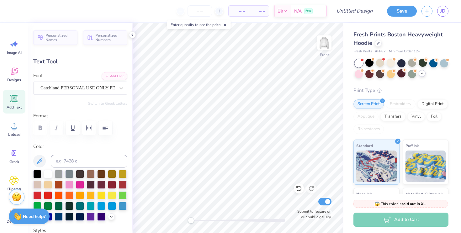
type input "10.87"
type input "5.03"
type input "11.85"
type input "12.38"
type input "6.90"
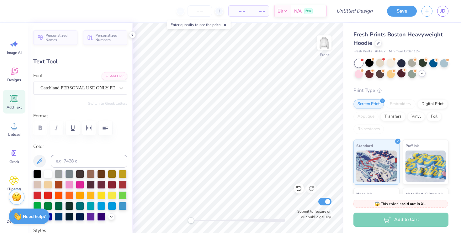
type input "13.43"
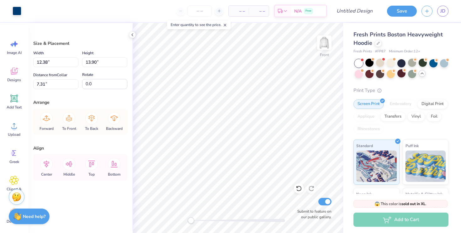
type input "7.32"
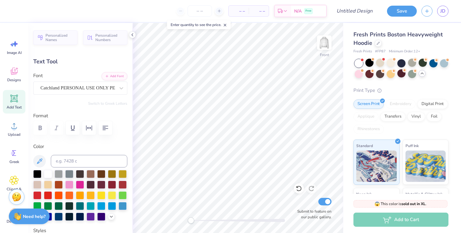
type input "12.38"
type input "6.90"
type input "14.32"
type input "10.87"
type input "5.03"
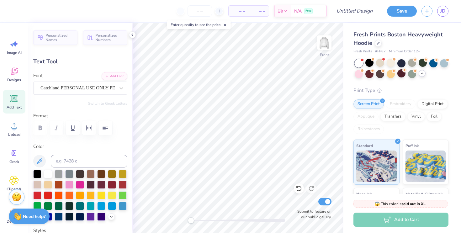
type input "11.43"
type input "9.97"
type input "5.50"
type input "7.32"
type input "10.87"
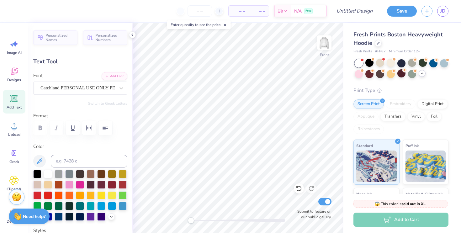
type input "5.03"
type input "12.23"
type input "12.38"
type input "6.90"
type input "15.59"
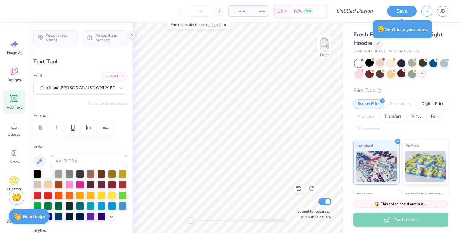
type input "9.97"
type input "5.50"
type input "7.43"
type input "10.87"
type input "5.03"
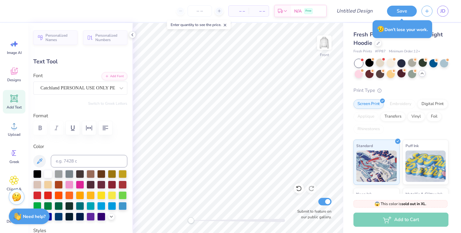
type input "11.87"
type input "12.38"
type input "6.90"
type input "14.75"
type input "10.87"
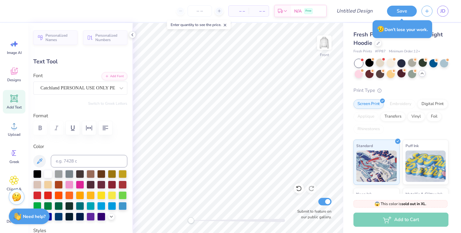
type input "5.03"
type input "10.18"
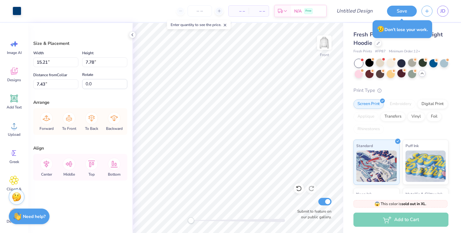
type input "14.73"
type input "11.23"
type input "7.83"
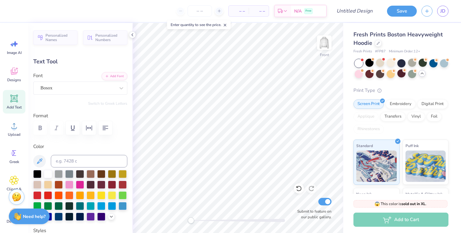
type input "9.21"
type input "5.08"
type input "7.83"
type input "0.0"
type input "7.62"
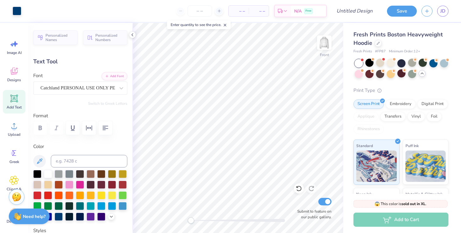
type input "-9.5"
type input "10.04"
type input "4.65"
type input "10.37"
type input "11.44"
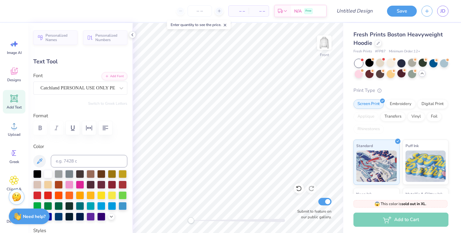
type input "6.37"
type input "12.70"
type input "10.04"
type input "4.65"
type input "10.17"
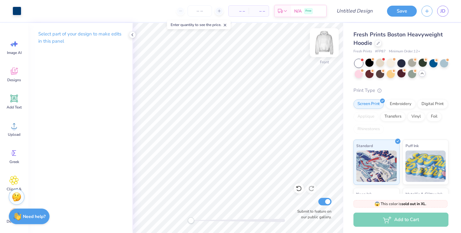
click at [318, 43] on img at bounding box center [324, 42] width 25 height 25
click at [19, 150] on div "Greek" at bounding box center [14, 157] width 23 height 24
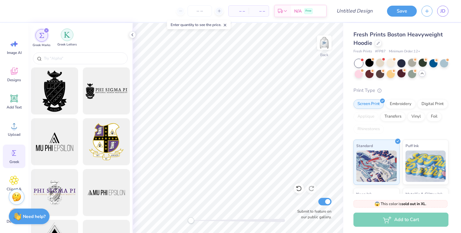
click at [68, 37] on img "filter for Greek Letters" at bounding box center [67, 35] width 6 height 6
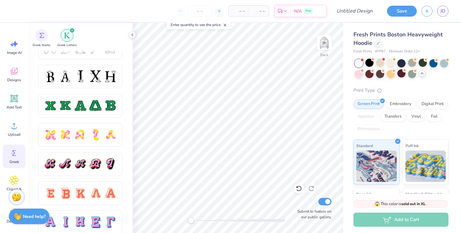
scroll to position [286, 0]
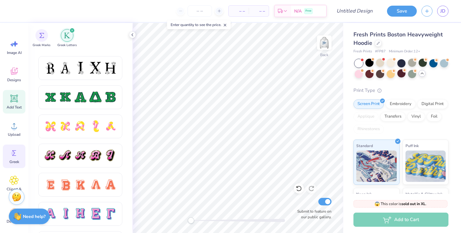
click at [18, 98] on icon at bounding box center [13, 98] width 9 height 9
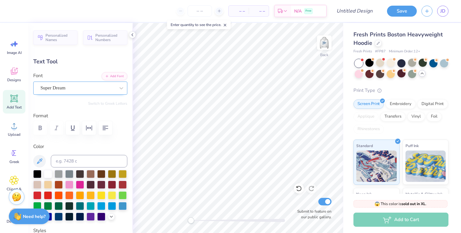
click at [93, 85] on div "Super Dream" at bounding box center [78, 88] width 76 height 10
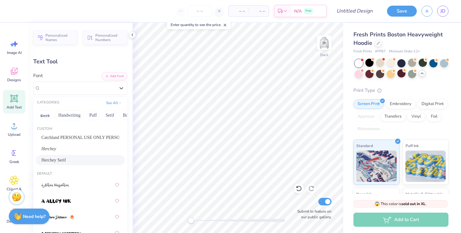
click at [85, 158] on div "Herchey Serif" at bounding box center [80, 160] width 78 height 7
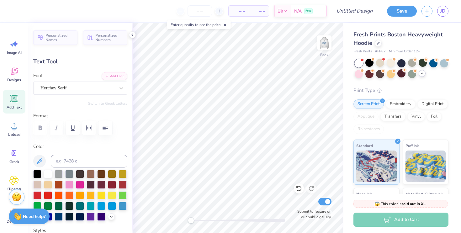
paste textarea
click at [16, 98] on icon at bounding box center [14, 99] width 6 height 6
click at [16, 80] on span "Designs" at bounding box center [14, 79] width 14 height 5
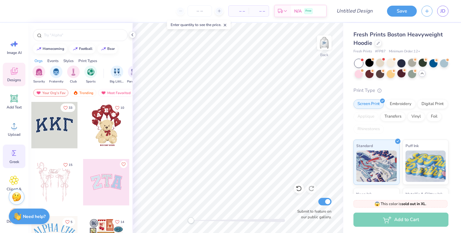
click at [17, 155] on icon at bounding box center [13, 152] width 9 height 9
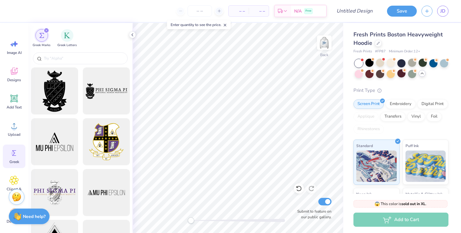
click at [45, 31] on icon "filter for Greek Marks" at bounding box center [46, 30] width 3 height 3
click at [52, 55] on div at bounding box center [80, 58] width 95 height 12
click at [71, 39] on div "filter for Greek Letters" at bounding box center [67, 35] width 13 height 13
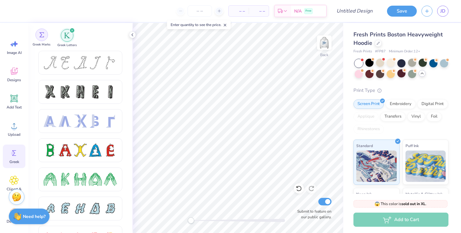
click at [41, 35] on img "filter for Greek Marks" at bounding box center [41, 34] width 5 height 5
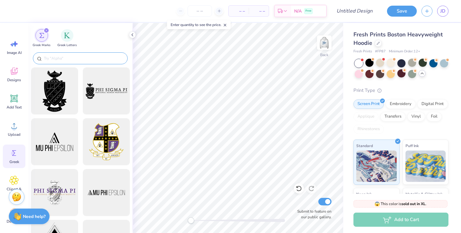
click at [57, 61] on input "text" at bounding box center [83, 58] width 80 height 6
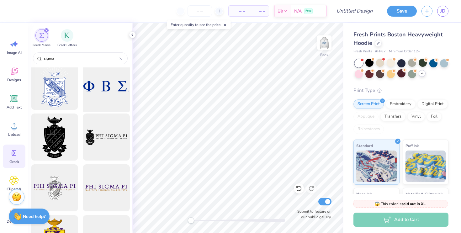
scroll to position [107, 0]
click at [101, 89] on div at bounding box center [106, 86] width 52 height 52
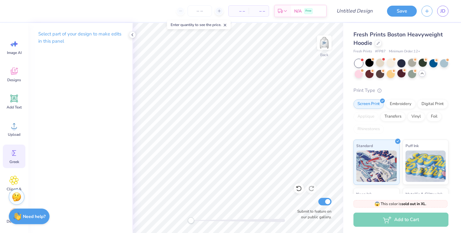
click at [14, 145] on div "Greek" at bounding box center [14, 157] width 23 height 24
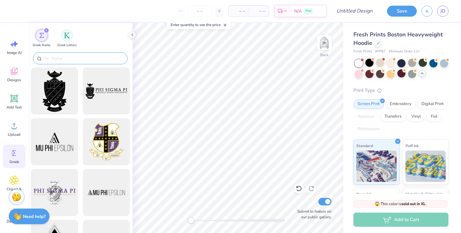
click at [81, 62] on div at bounding box center [80, 58] width 95 height 12
click at [75, 56] on input "text" at bounding box center [83, 58] width 80 height 6
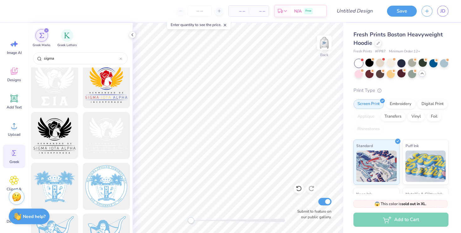
scroll to position [2669, 0]
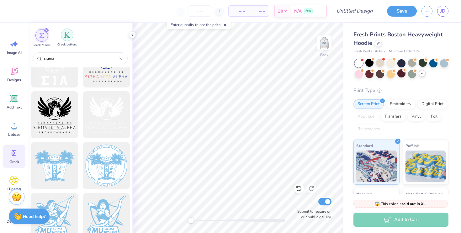
click at [66, 35] on img "filter for Greek Letters" at bounding box center [67, 35] width 6 height 6
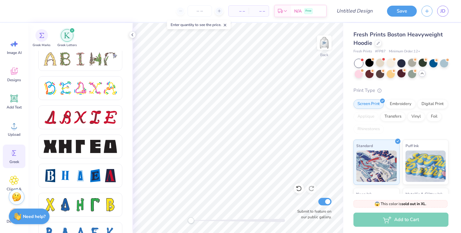
scroll to position [761, 0]
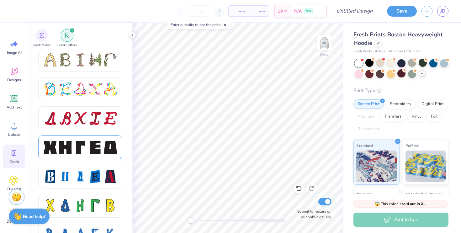
click at [91, 151] on div at bounding box center [95, 147] width 13 height 13
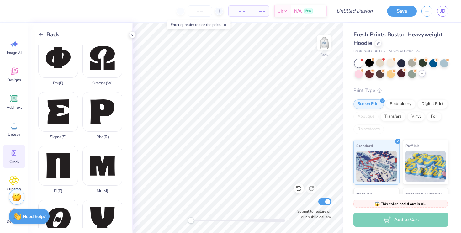
scroll to position [385, 0]
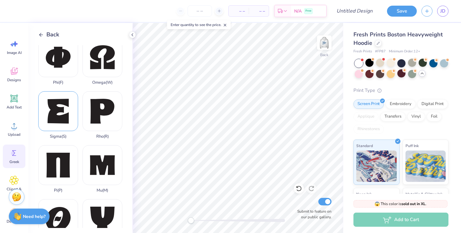
click at [65, 108] on div "Sigma ( S )" at bounding box center [58, 115] width 40 height 48
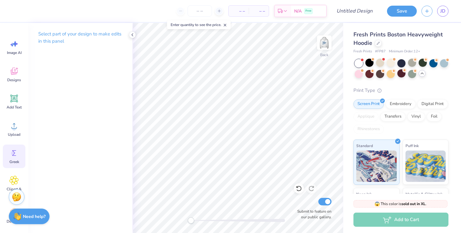
click at [16, 157] on icon at bounding box center [13, 152] width 9 height 9
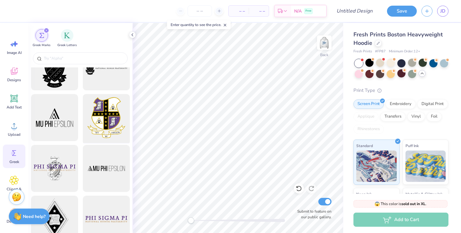
scroll to position [28, 0]
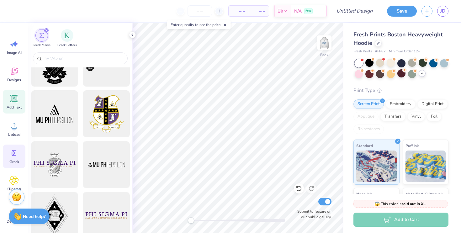
click at [13, 98] on icon at bounding box center [14, 99] width 8 height 8
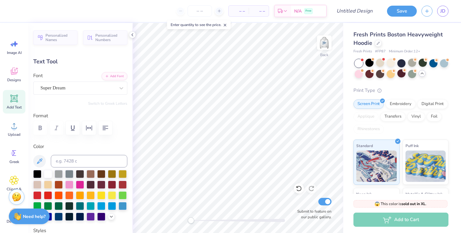
paste textarea
click at [18, 101] on icon at bounding box center [13, 98] width 9 height 9
paste textarea "(Sigma)"
click at [325, 45] on img at bounding box center [324, 42] width 25 height 25
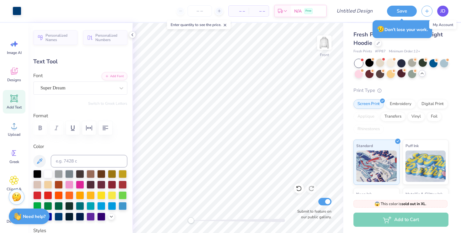
click at [442, 14] on span "JD" at bounding box center [442, 11] width 5 height 7
